Goal: Check status: Check status

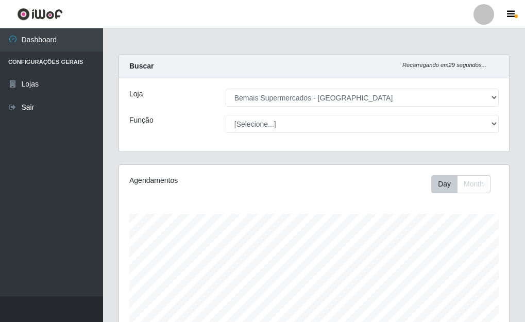
select select "249"
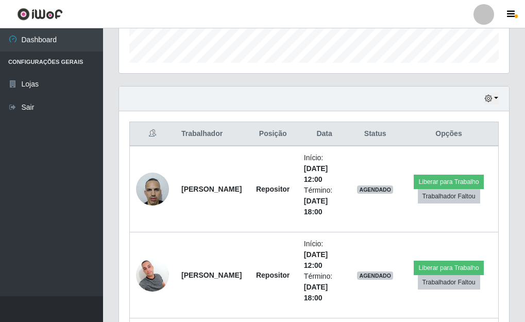
scroll to position [300, 0]
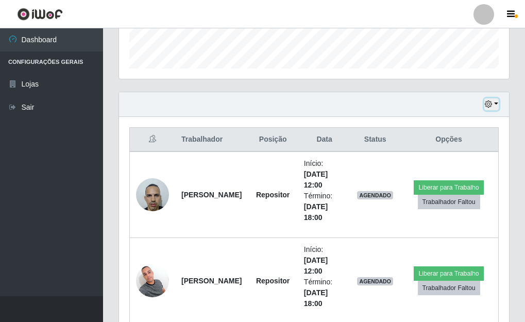
click at [495, 103] on button "button" at bounding box center [491, 104] width 14 height 12
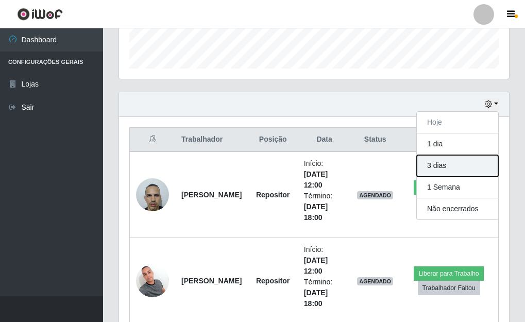
click at [438, 170] on button "3 dias" at bounding box center [457, 166] width 81 height 22
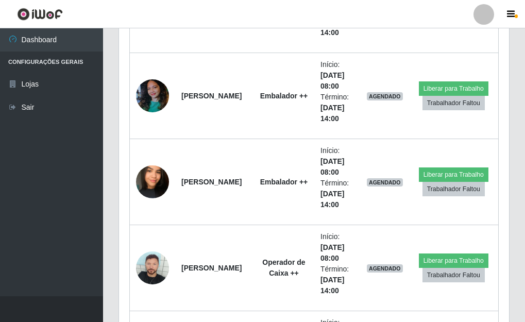
scroll to position [2206, 0]
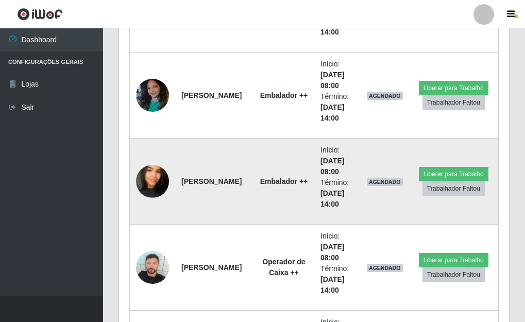
click at [153, 175] on img at bounding box center [152, 181] width 33 height 59
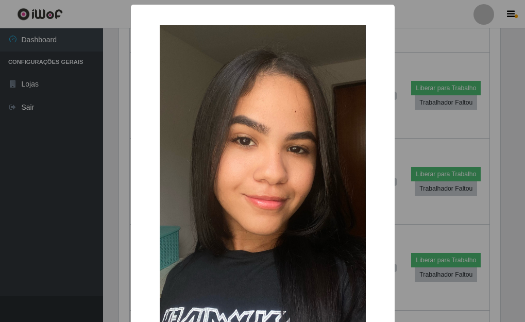
scroll to position [214, 384]
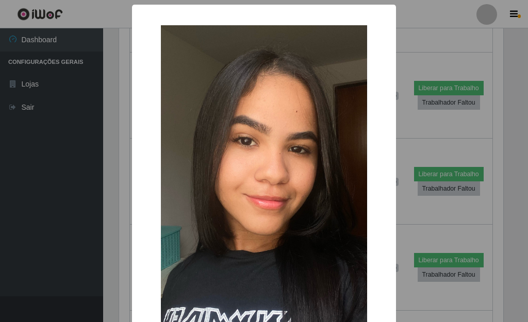
drag, startPoint x: 408, startPoint y: 137, endPoint x: 361, endPoint y: 152, distance: 49.9
click at [409, 137] on div "× OK Cancel" at bounding box center [264, 161] width 528 height 322
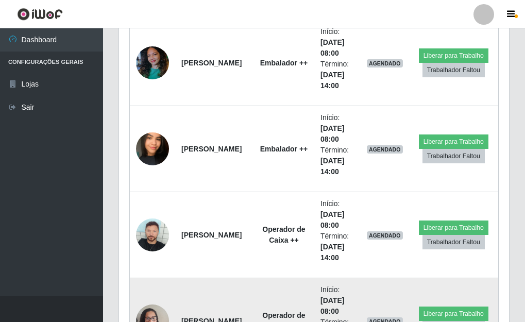
scroll to position [2361, 0]
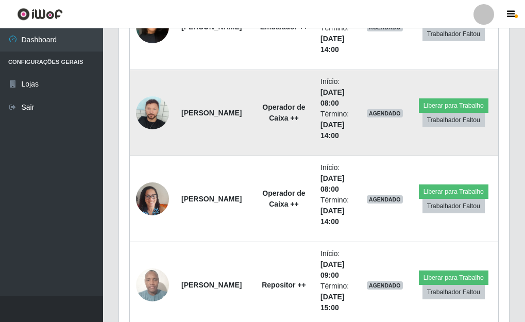
click at [152, 110] on img at bounding box center [152, 112] width 33 height 33
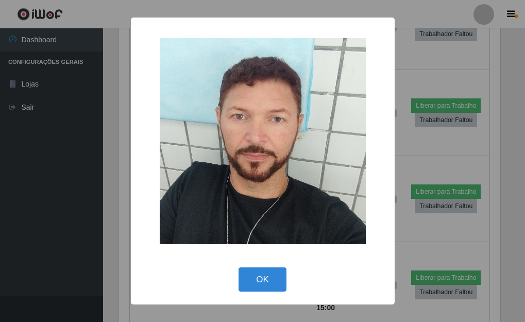
scroll to position [214, 384]
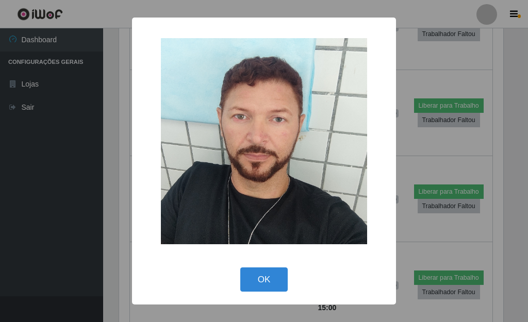
click at [405, 147] on div "× OK Cancel" at bounding box center [264, 161] width 528 height 322
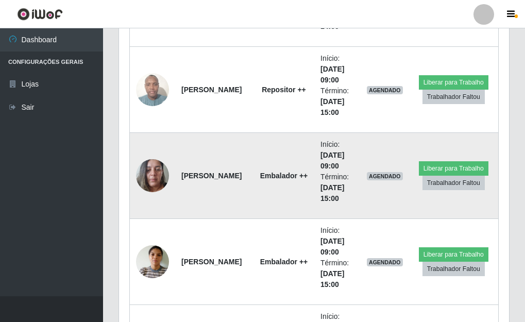
scroll to position [2618, 0]
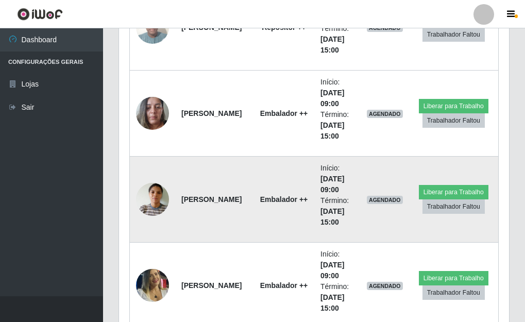
click at [160, 199] on img at bounding box center [152, 199] width 33 height 59
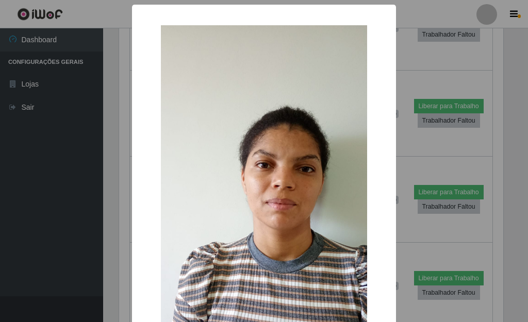
click at [393, 230] on div "× OK Cancel" at bounding box center [264, 161] width 528 height 322
click at [389, 210] on div "× OK Cancel" at bounding box center [264, 229] width 264 height 448
click at [395, 211] on div "× OK Cancel" at bounding box center [264, 161] width 528 height 322
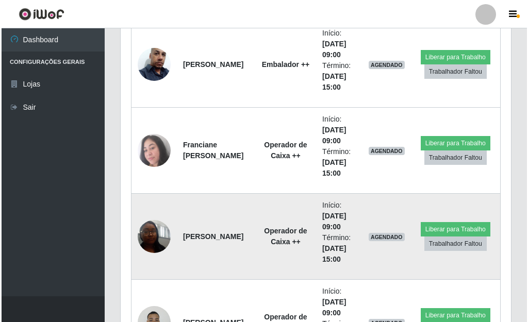
scroll to position [2927, 0]
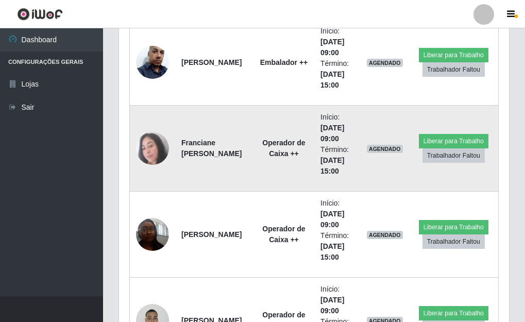
click at [149, 148] on img at bounding box center [152, 148] width 33 height 33
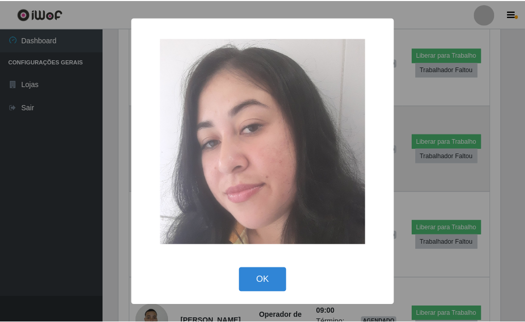
scroll to position [214, 384]
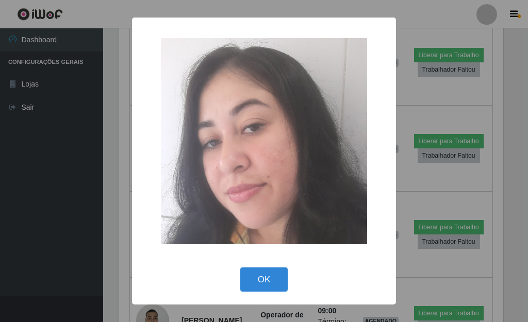
click at [407, 259] on div "× OK Cancel" at bounding box center [264, 161] width 528 height 322
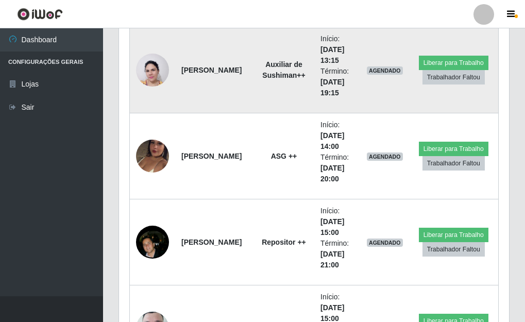
scroll to position [3546, 0]
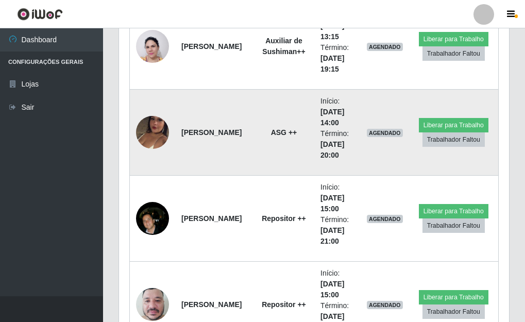
click at [144, 134] on img at bounding box center [152, 132] width 33 height 59
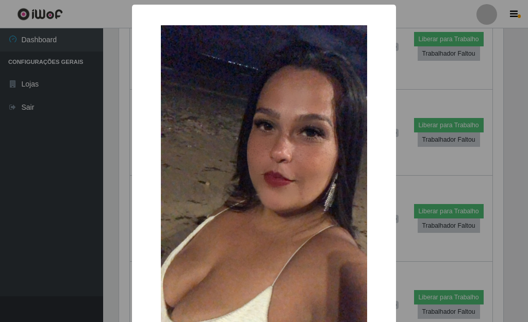
click at [403, 182] on div "× OK Cancel" at bounding box center [264, 161] width 528 height 322
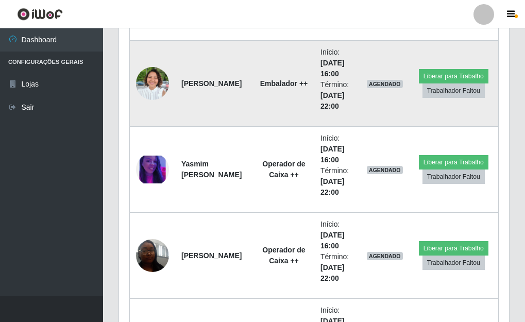
click at [150, 79] on img at bounding box center [152, 83] width 33 height 44
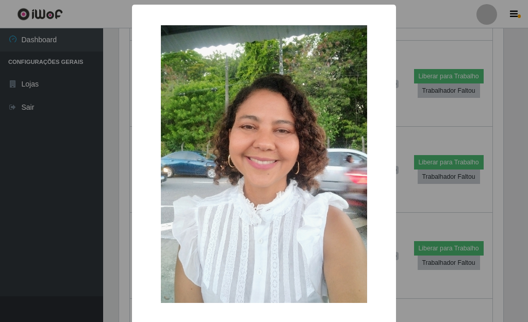
click at [397, 183] on div "× OK Cancel" at bounding box center [264, 161] width 528 height 322
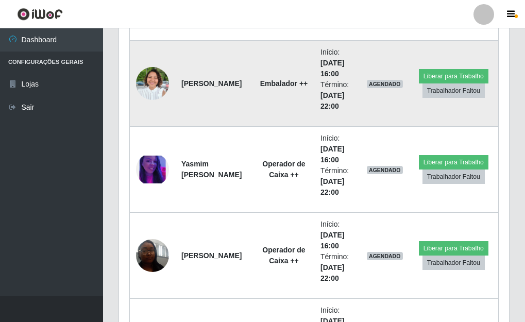
click at [156, 73] on img at bounding box center [152, 83] width 33 height 44
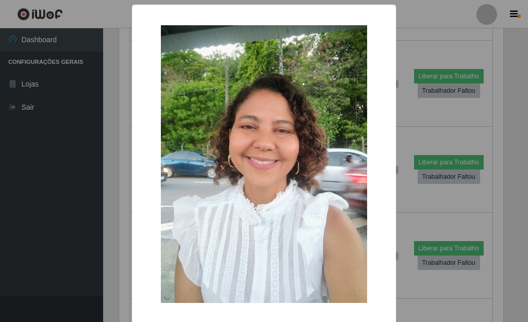
click at [409, 111] on div "× OK Cancel" at bounding box center [264, 161] width 528 height 322
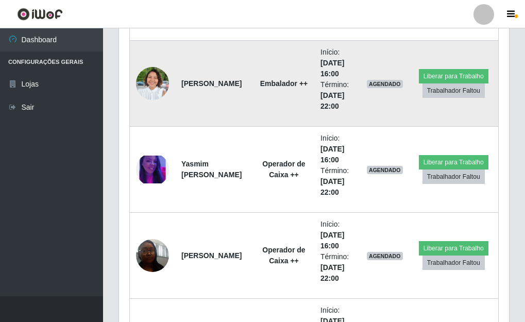
click at [153, 82] on img at bounding box center [152, 83] width 33 height 44
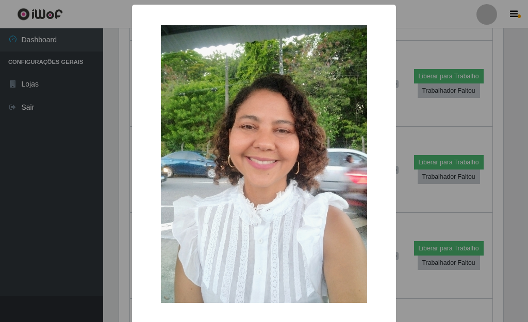
click at [395, 121] on div "× OK Cancel" at bounding box center [264, 161] width 528 height 322
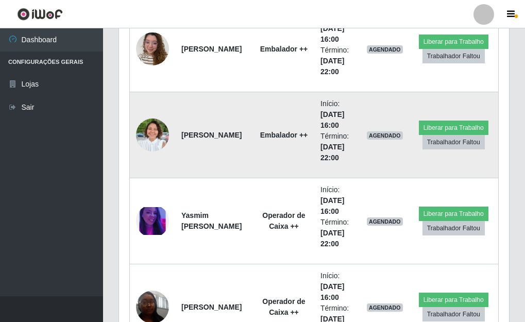
click at [157, 132] on img at bounding box center [152, 135] width 33 height 44
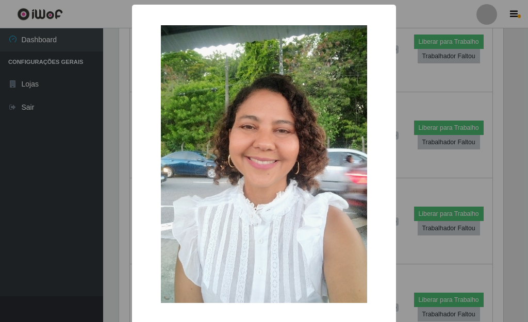
click at [395, 175] on div "× OK Cancel" at bounding box center [264, 161] width 528 height 322
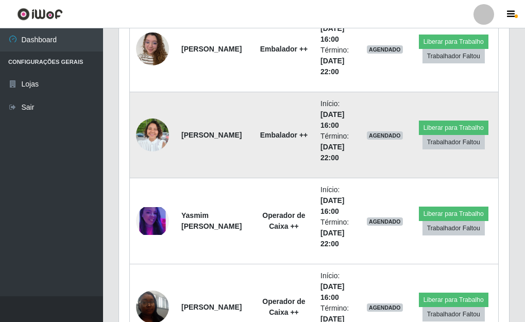
click at [153, 135] on img at bounding box center [152, 135] width 33 height 44
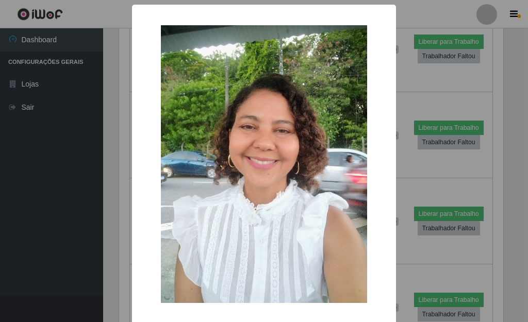
click at [402, 166] on div "× OK Cancel" at bounding box center [264, 161] width 528 height 322
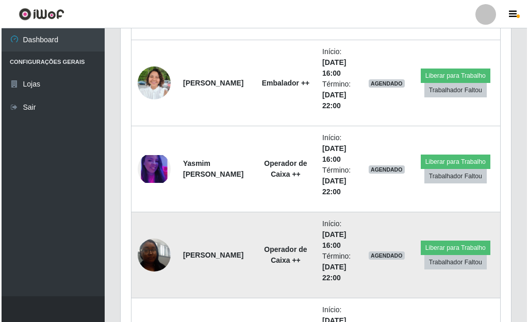
scroll to position [4885, 0]
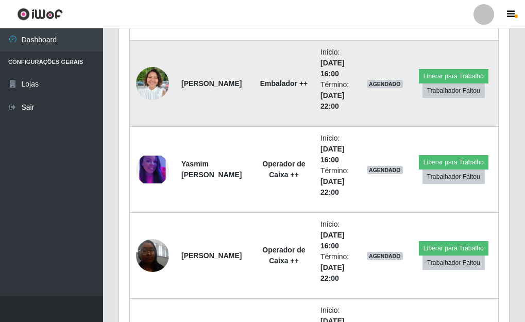
click at [151, 86] on img at bounding box center [152, 83] width 33 height 44
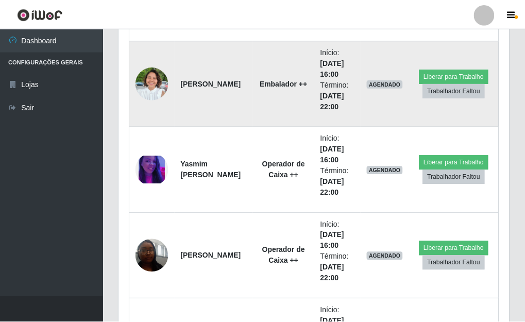
scroll to position [214, 384]
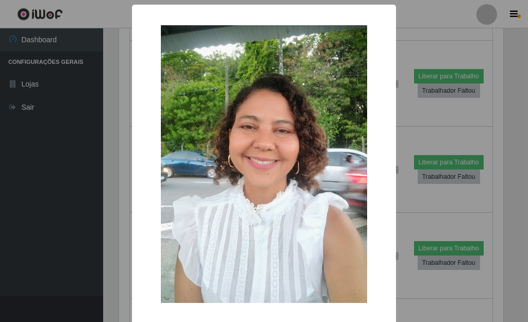
click at [409, 119] on div "× OK Cancel" at bounding box center [264, 161] width 528 height 322
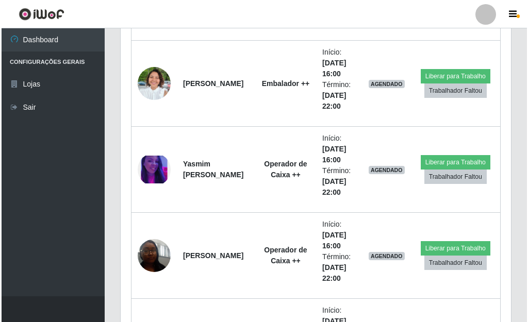
scroll to position [214, 390]
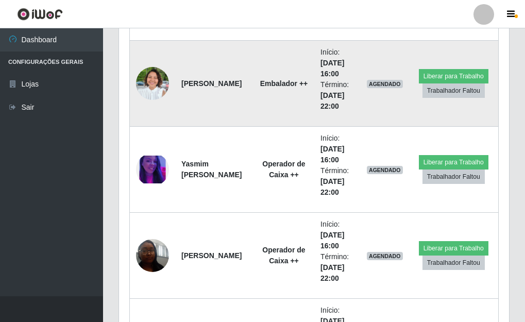
click at [146, 73] on img at bounding box center [152, 83] width 33 height 44
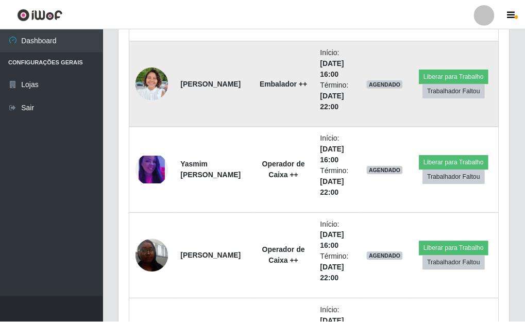
scroll to position [214, 384]
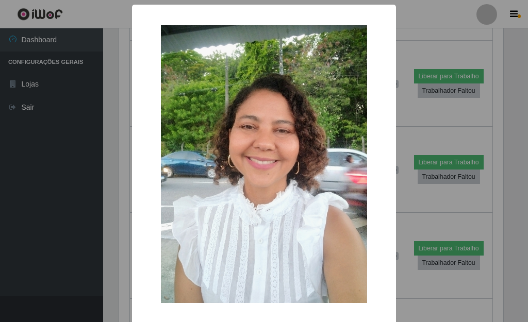
click at [400, 124] on div "× OK Cancel" at bounding box center [264, 161] width 528 height 322
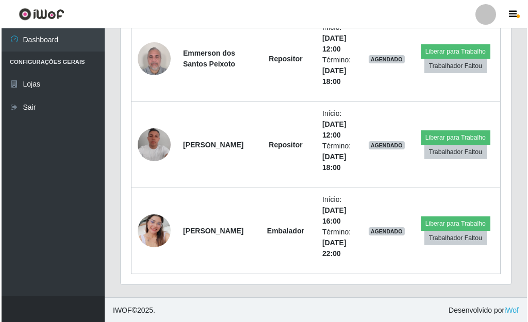
scroll to position [5427, 0]
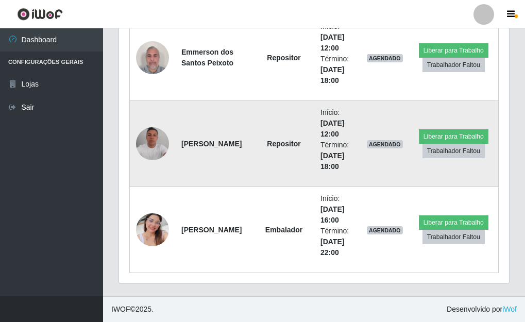
click at [144, 144] on img at bounding box center [152, 143] width 33 height 33
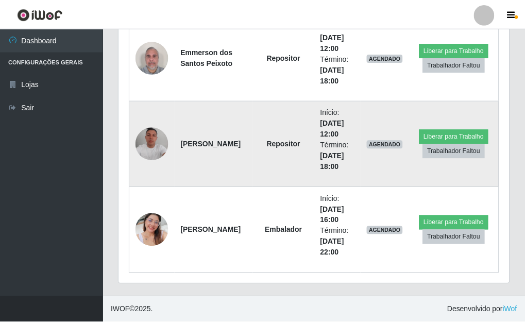
scroll to position [214, 384]
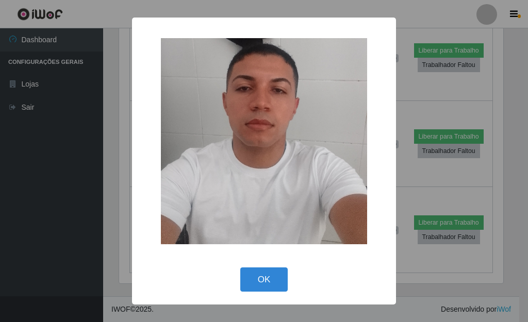
click at [405, 166] on div "× OK Cancel" at bounding box center [264, 161] width 528 height 322
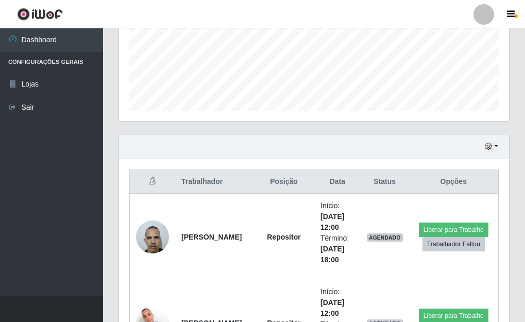
scroll to position [309, 0]
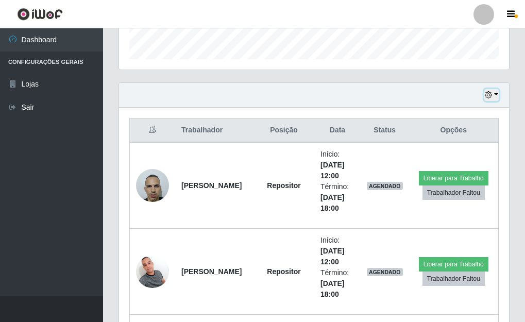
click at [497, 93] on button "button" at bounding box center [491, 95] width 14 height 12
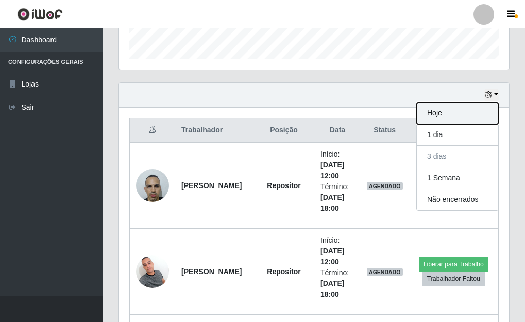
click at [433, 116] on button "Hoje" at bounding box center [457, 114] width 81 height 22
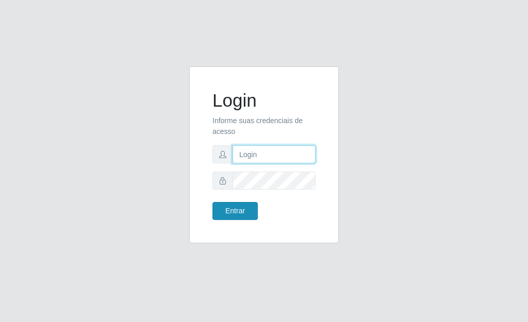
type input "adriana@bemais"
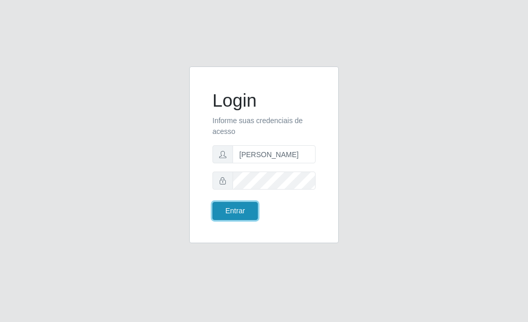
click at [239, 219] on button "Entrar" at bounding box center [234, 211] width 45 height 18
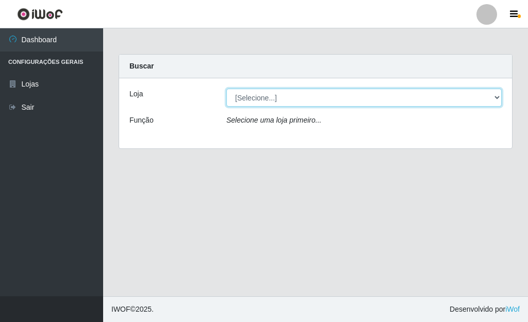
click at [500, 98] on select "[Selecione...] Bemais Supermercados - Três Ruas" at bounding box center [363, 98] width 275 height 18
select select "249"
click at [226, 89] on select "[Selecione...] Bemais Supermercados - Três Ruas" at bounding box center [363, 98] width 275 height 18
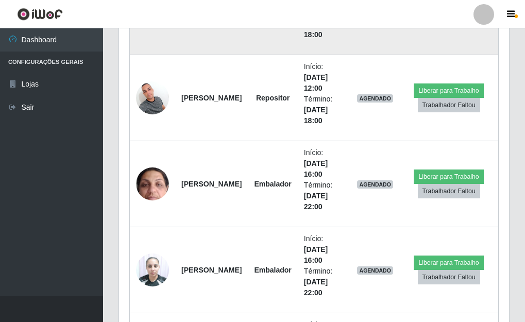
scroll to position [515, 0]
